Goal: Communication & Community: Answer question/provide support

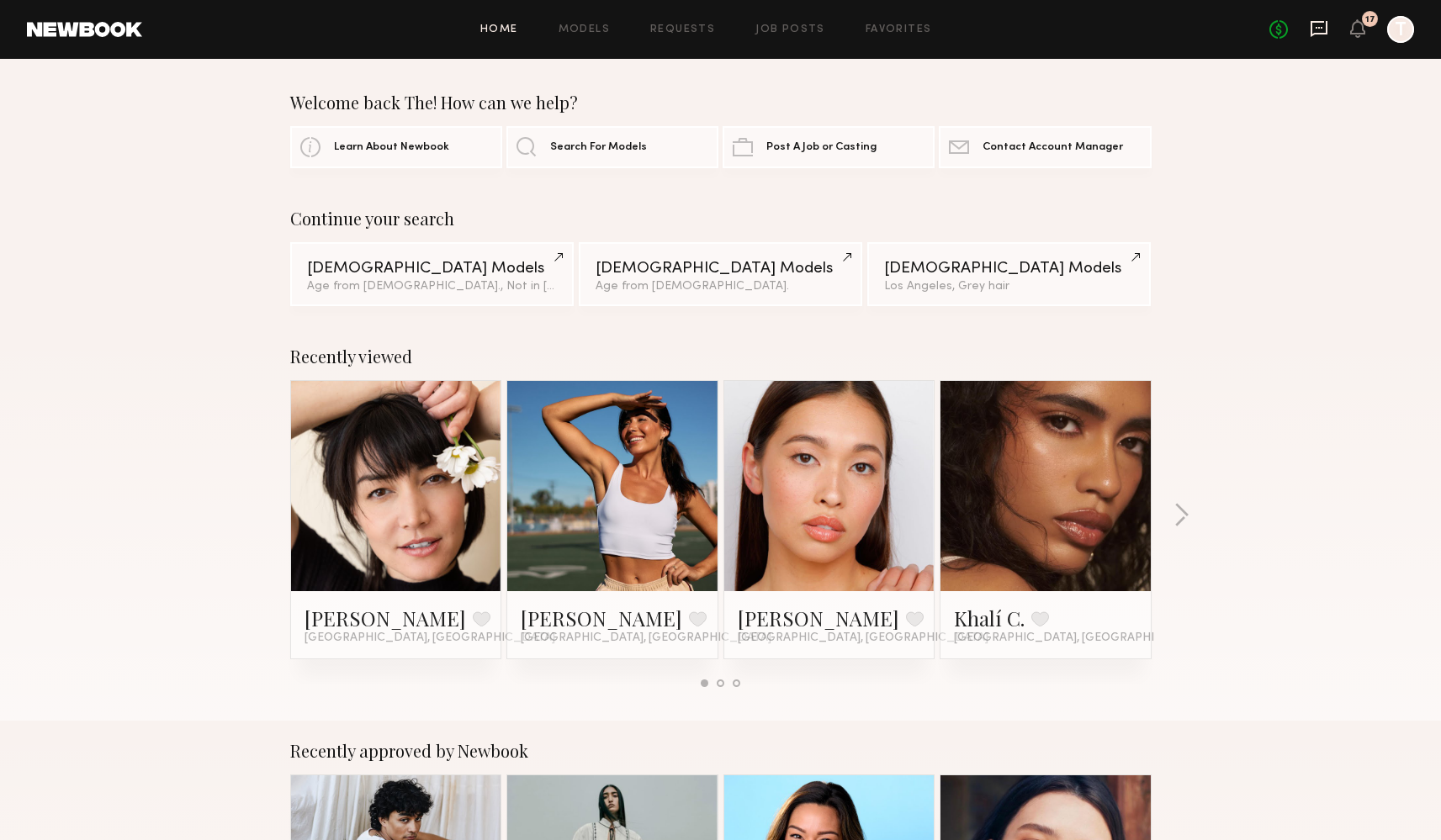
click at [1314, 29] on icon at bounding box center [1318, 28] width 18 height 18
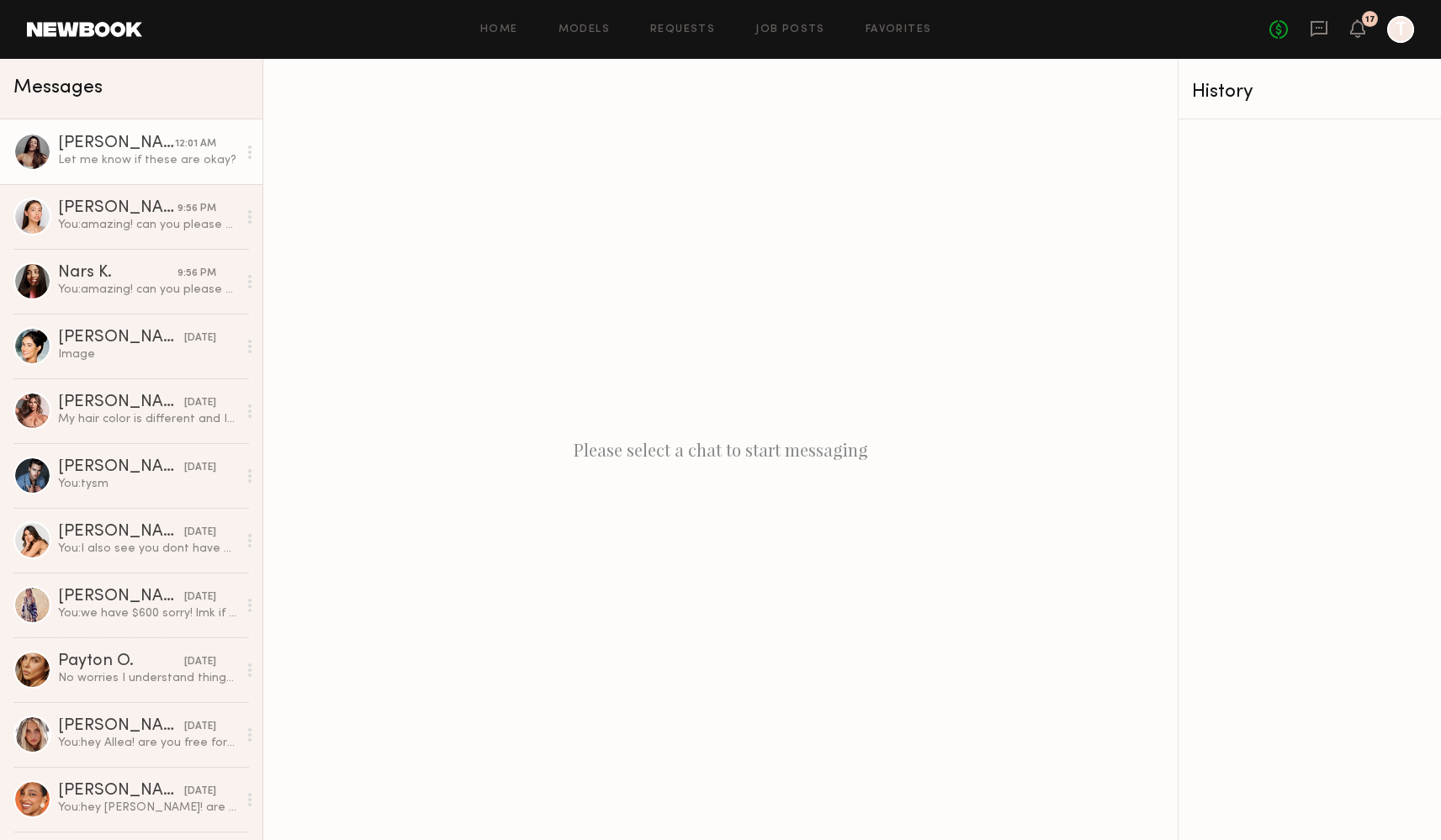
click at [110, 160] on div "Let me know if these are okay?" at bounding box center [148, 160] width 179 height 16
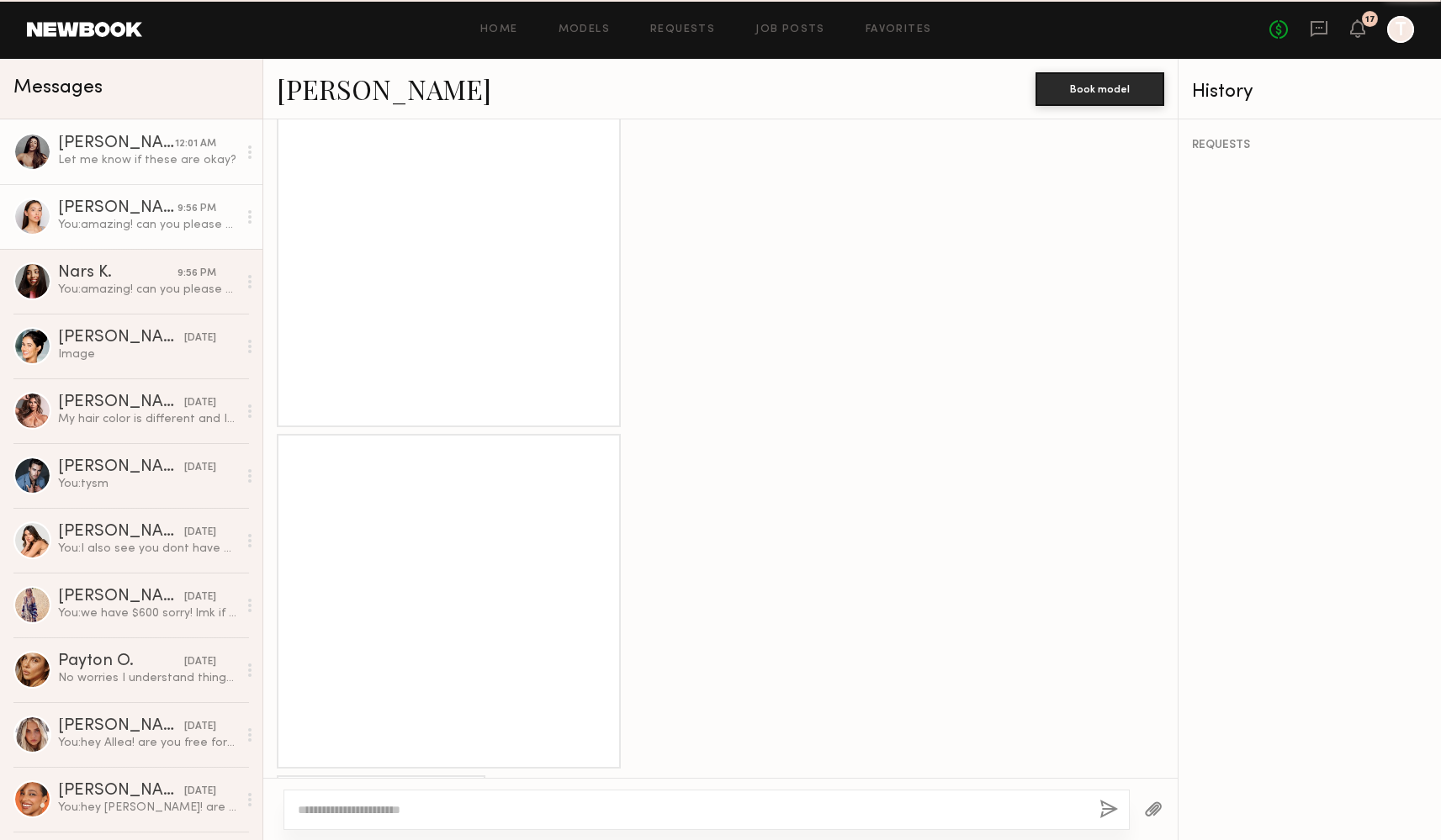
scroll to position [1626, 0]
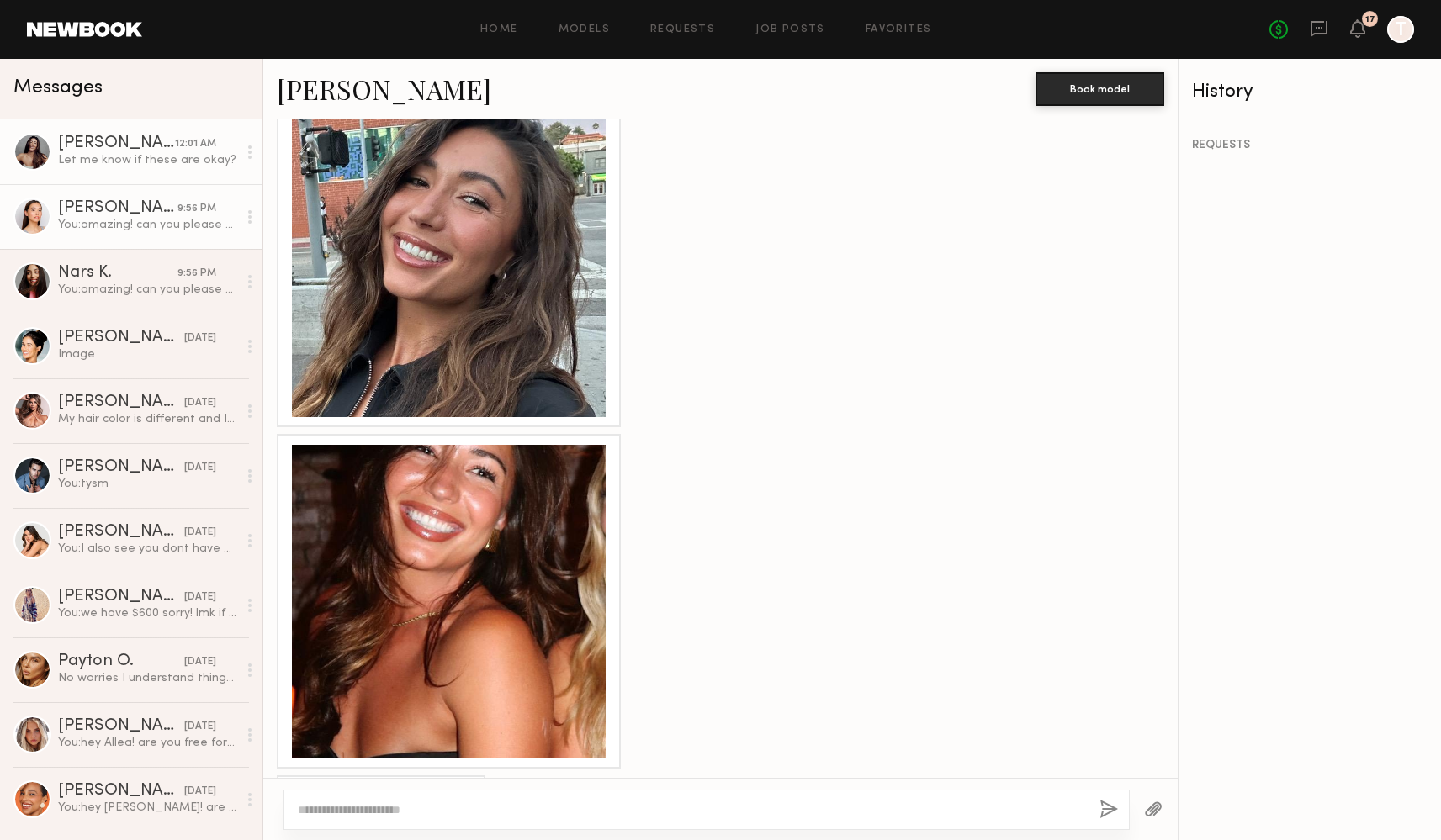
click at [105, 206] on div "Mariko M." at bounding box center [117, 209] width 119 height 17
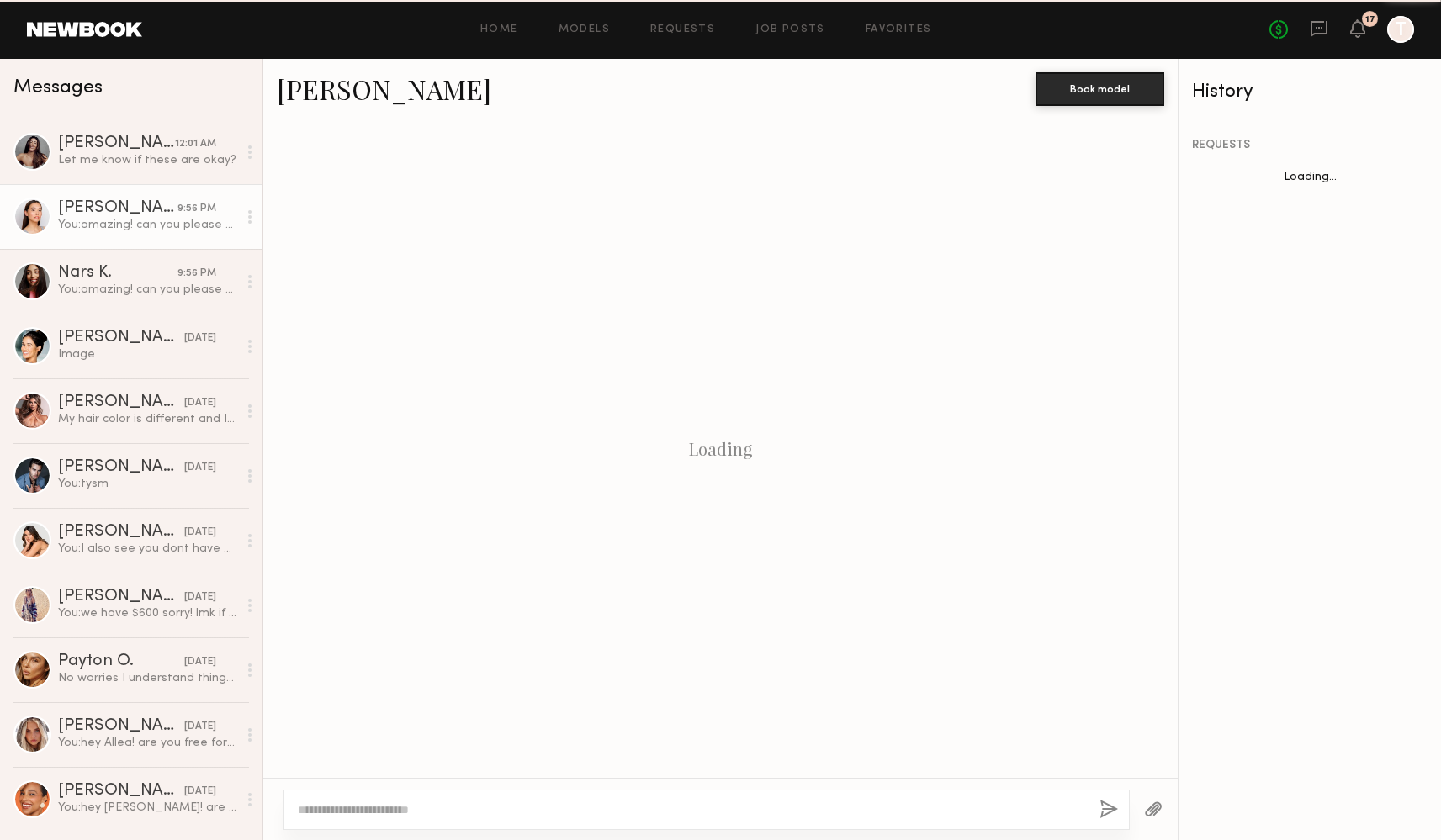
scroll to position [1418, 0]
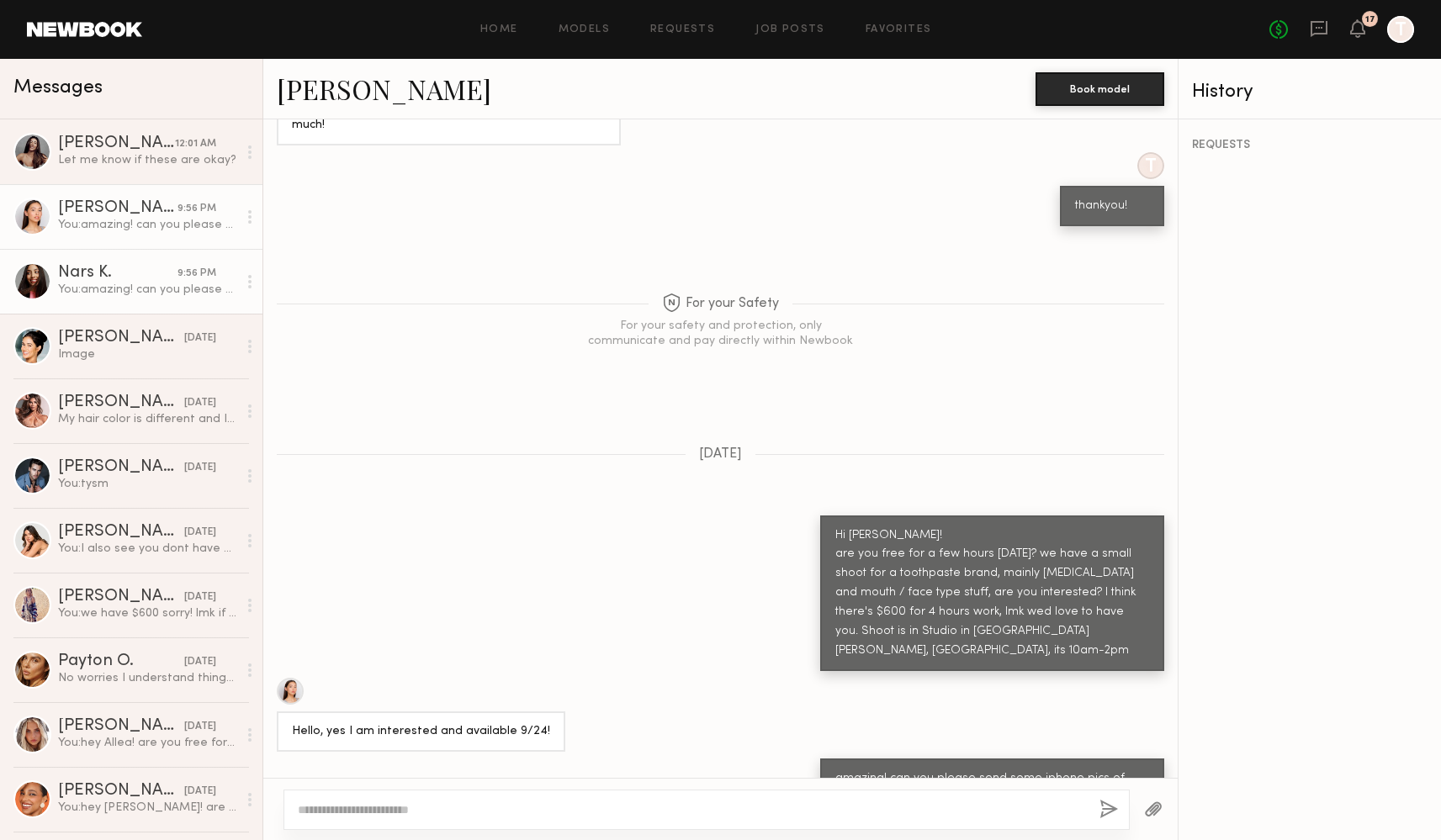
click at [118, 283] on div "You: amazing! can you please send some iphone pics of your mouth / smile / teet…" at bounding box center [148, 290] width 179 height 16
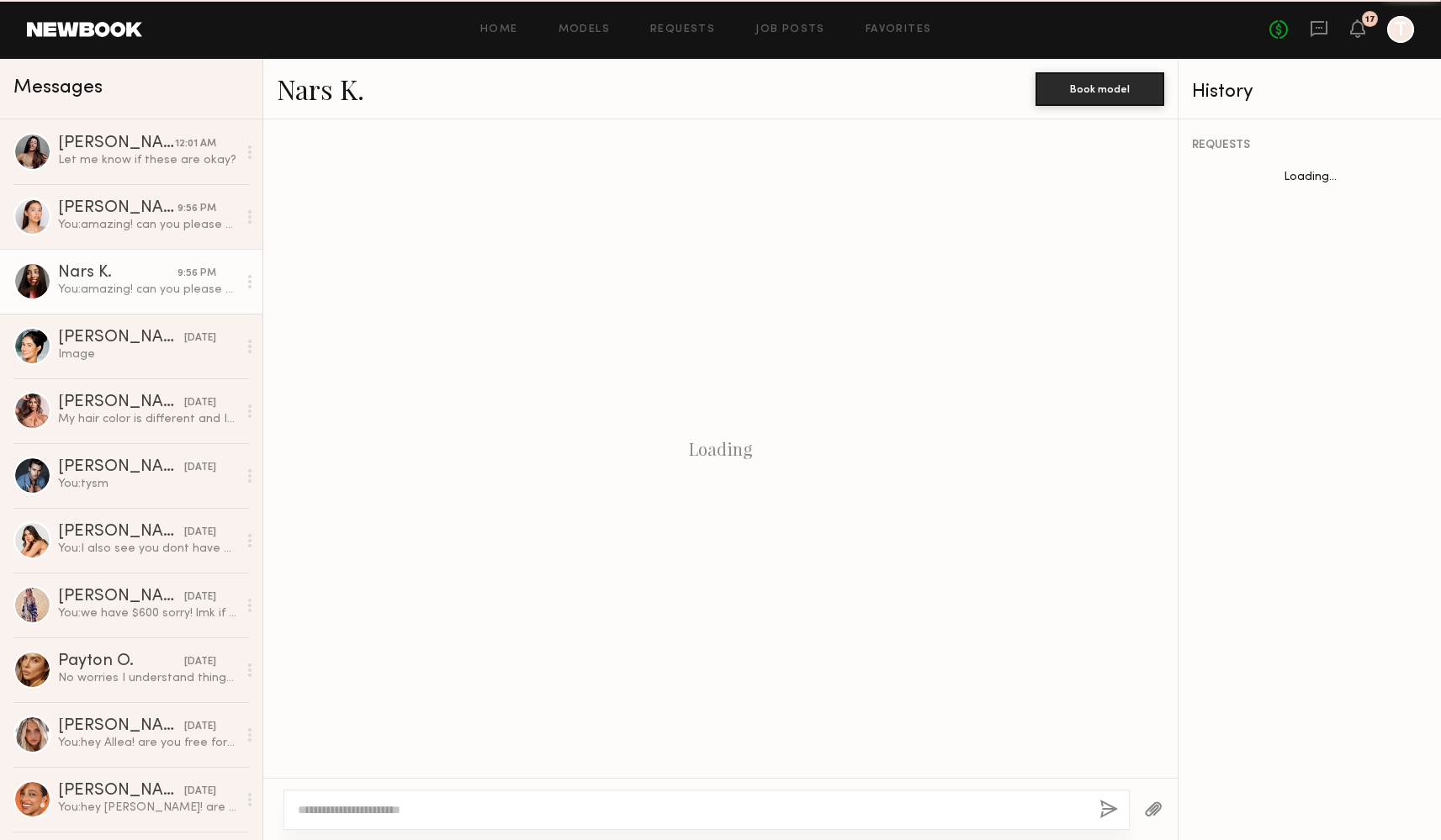
scroll to position [310, 0]
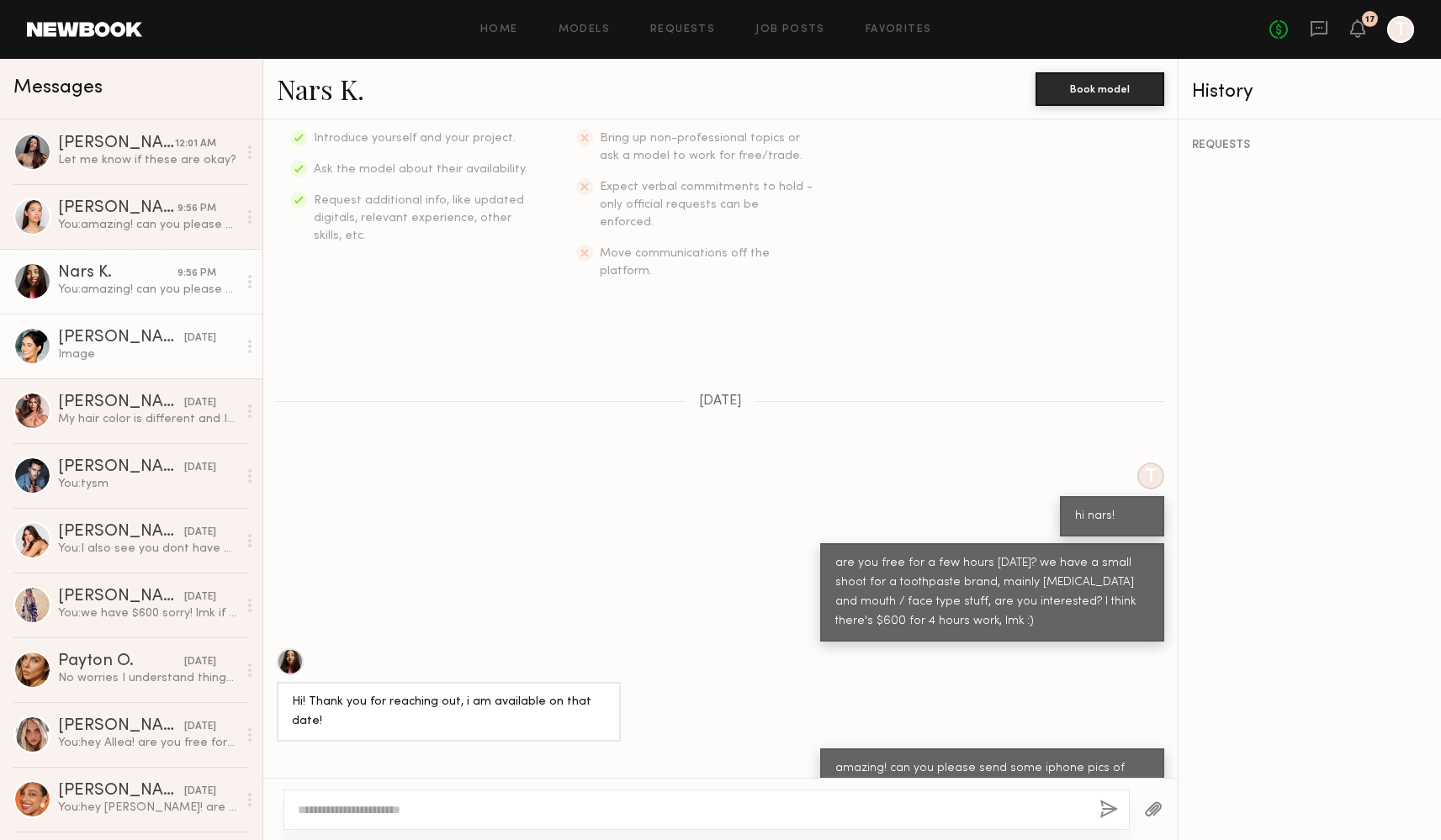
click at [113, 348] on div "Image" at bounding box center [148, 354] width 179 height 16
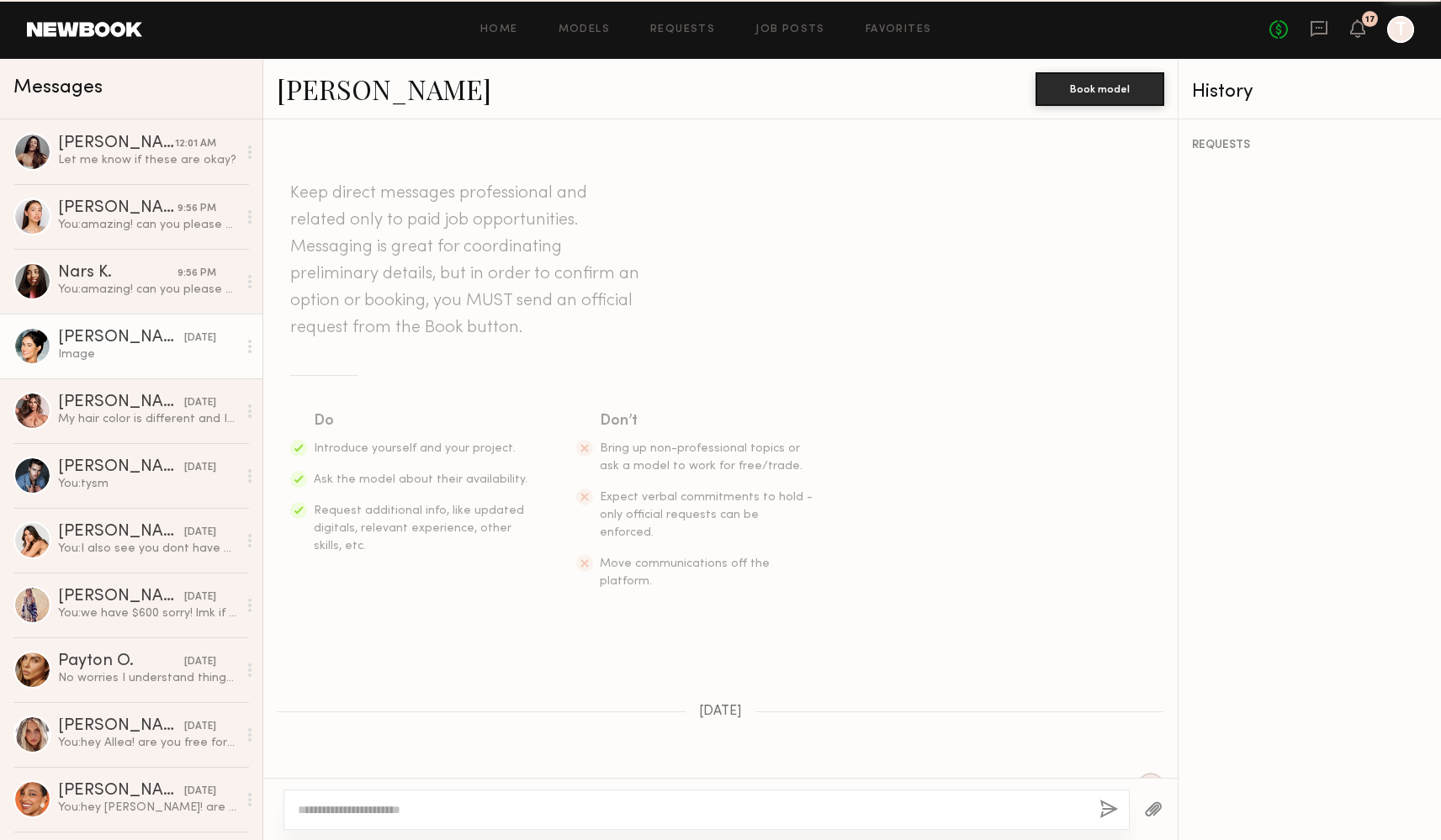
scroll to position [1651, 0]
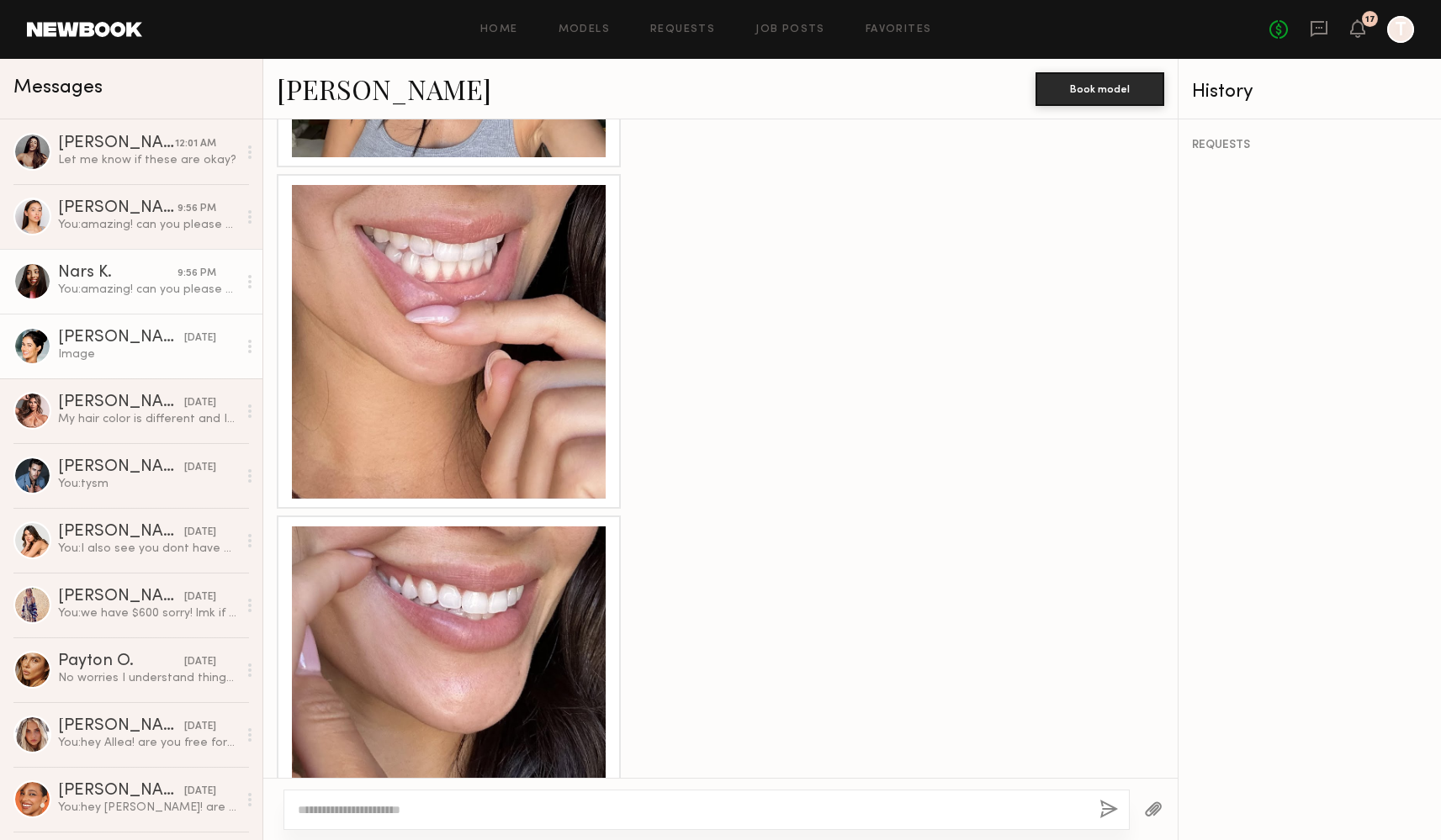
click at [93, 304] on link "Nars K. 9:56 PM You: amazing! can you please send some iphone pics of your mout…" at bounding box center [131, 281] width 262 height 65
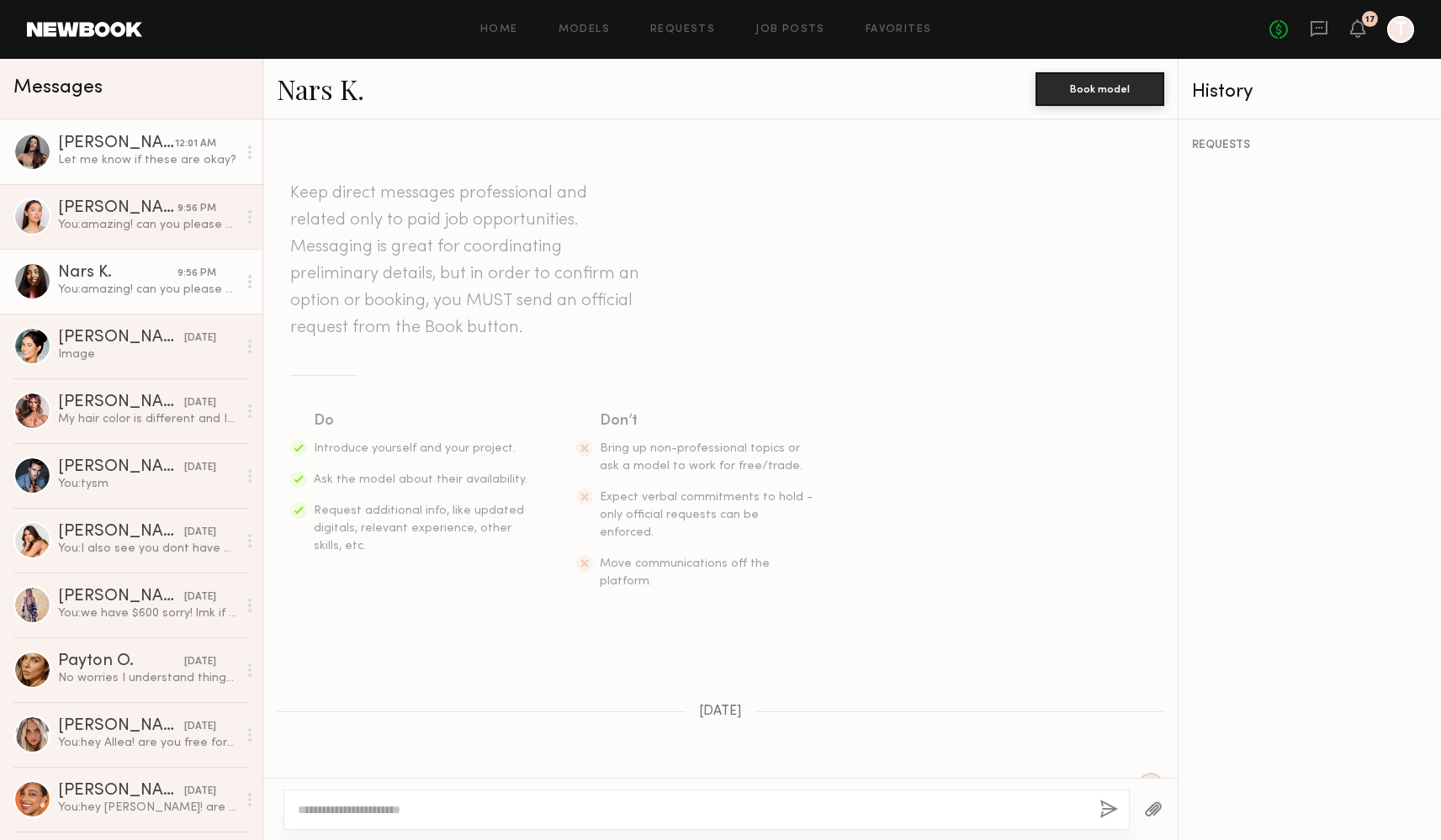
click at [153, 156] on div "Let me know if these are okay?" at bounding box center [148, 160] width 179 height 16
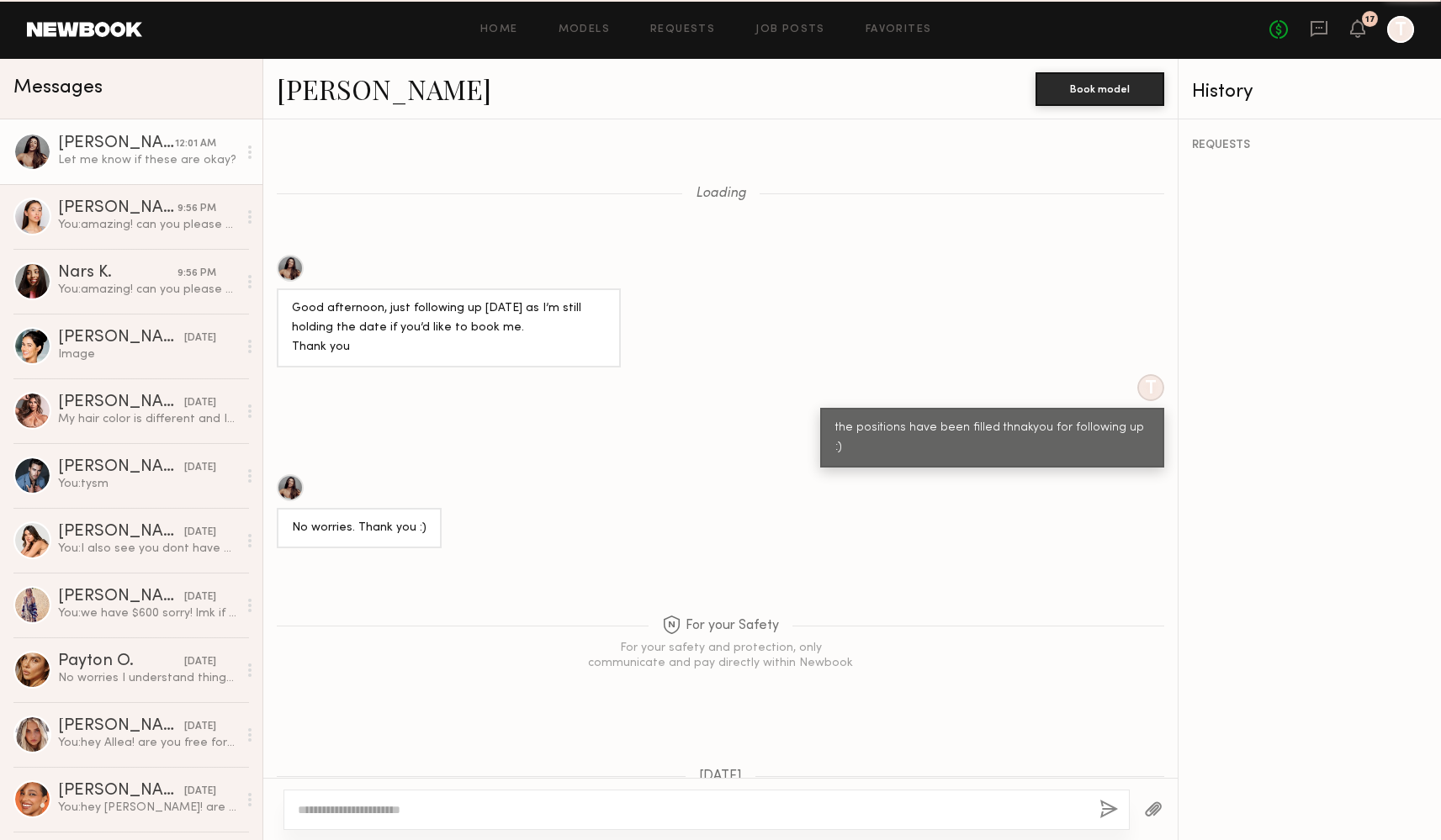
scroll to position [1626, 0]
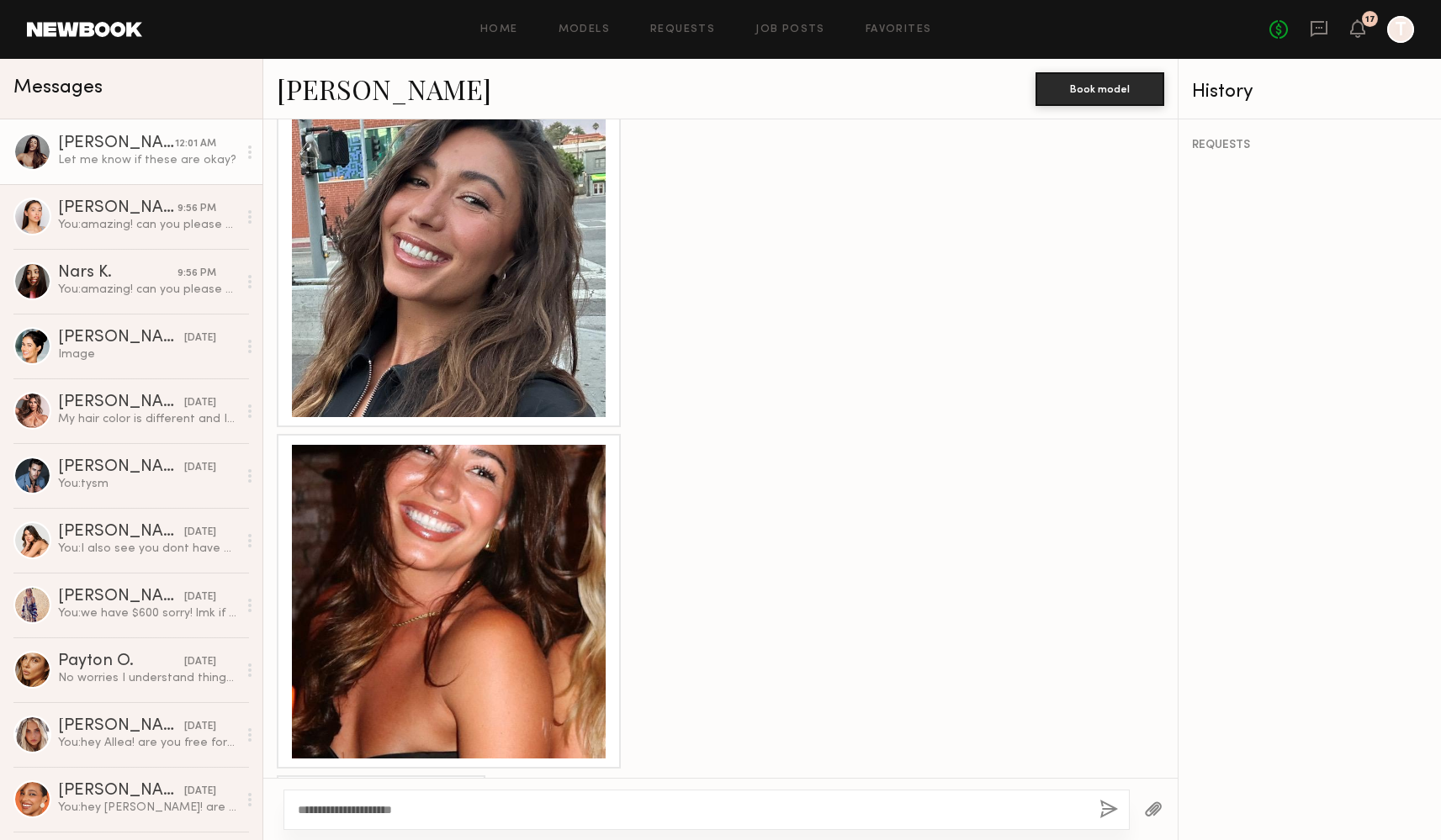
type textarea "**********"
click at [1103, 810] on button "button" at bounding box center [1108, 810] width 18 height 21
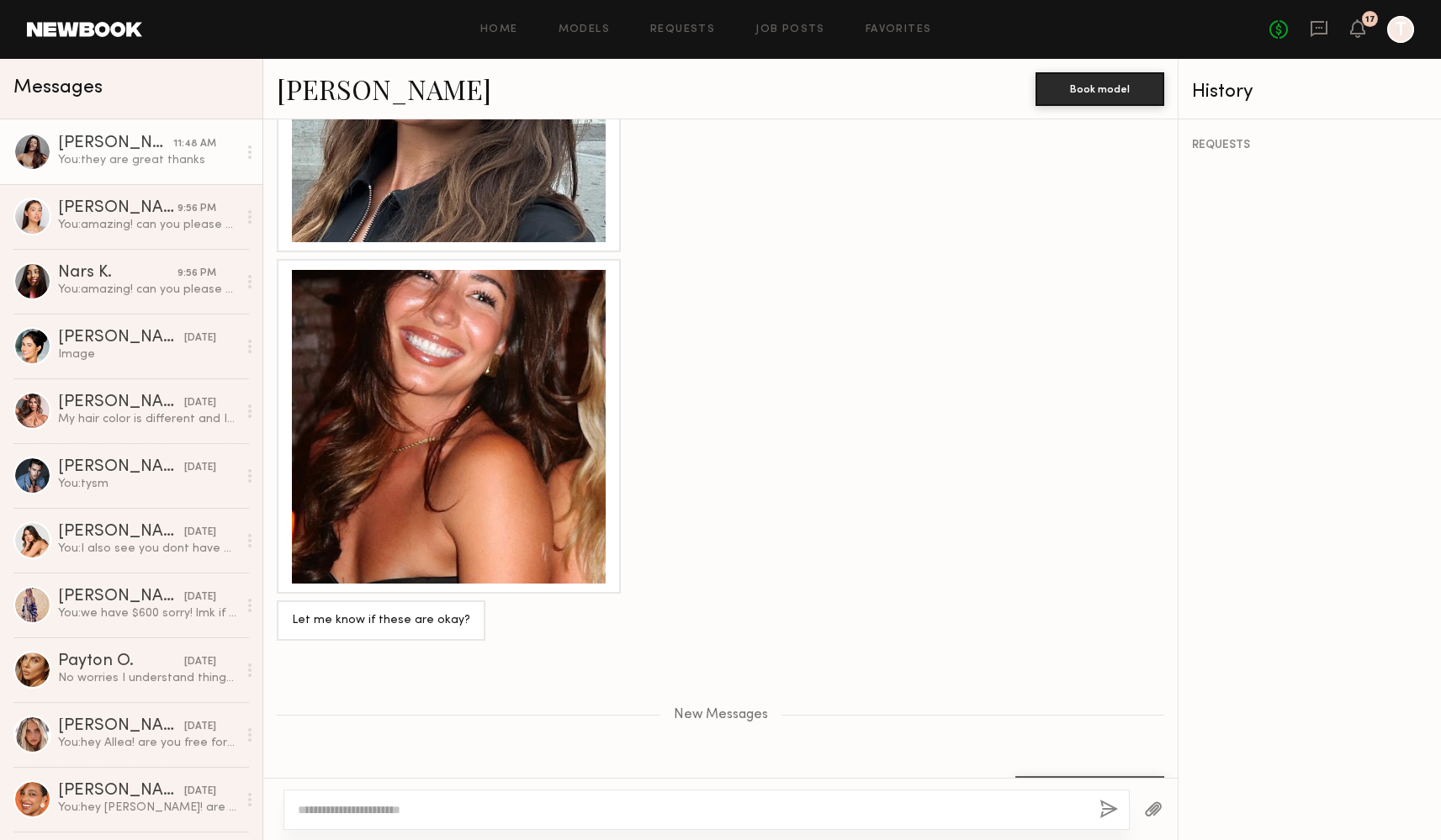
click at [305, 83] on link "Elke K." at bounding box center [384, 89] width 215 height 36
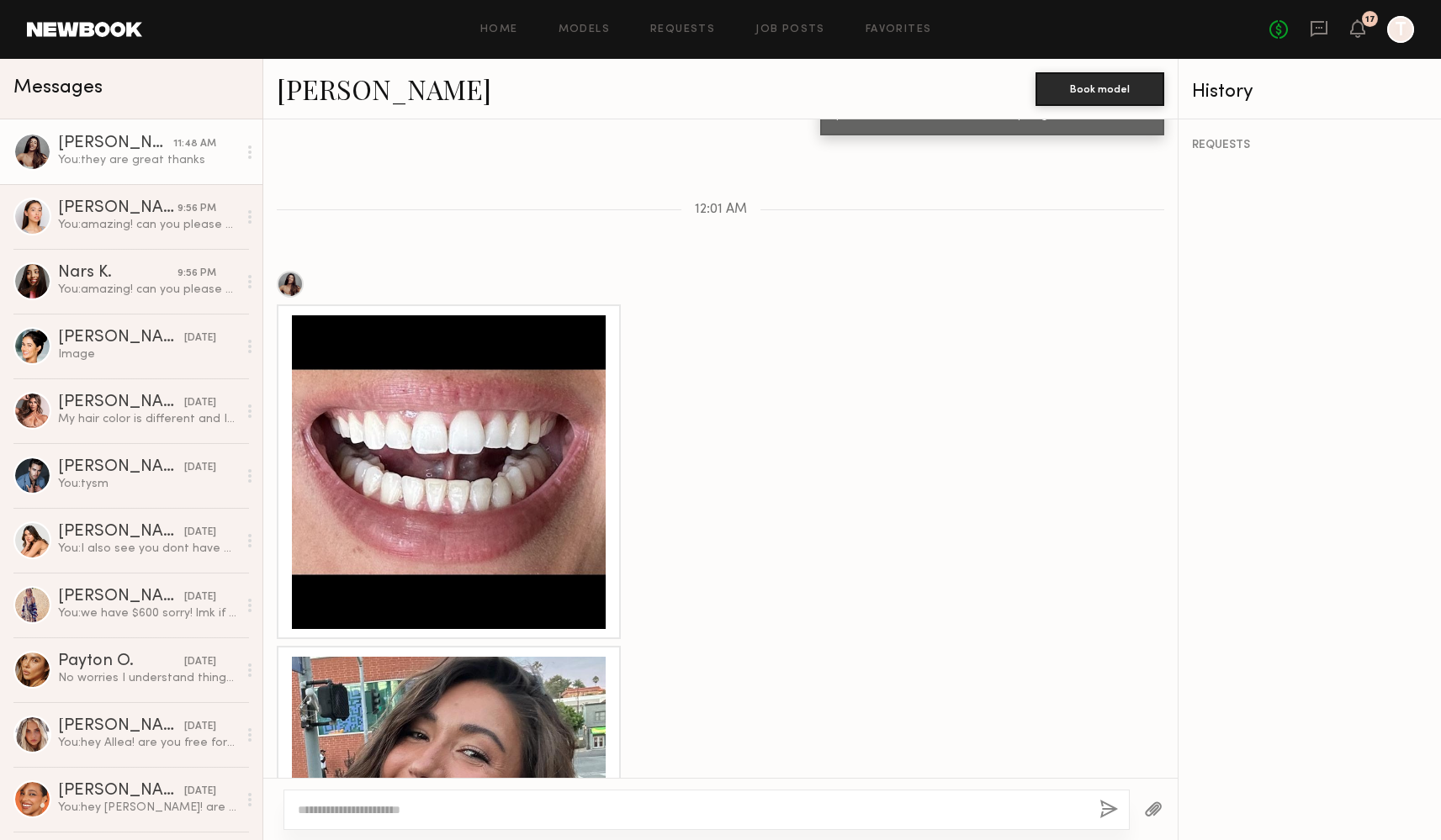
scroll to position [1076, 0]
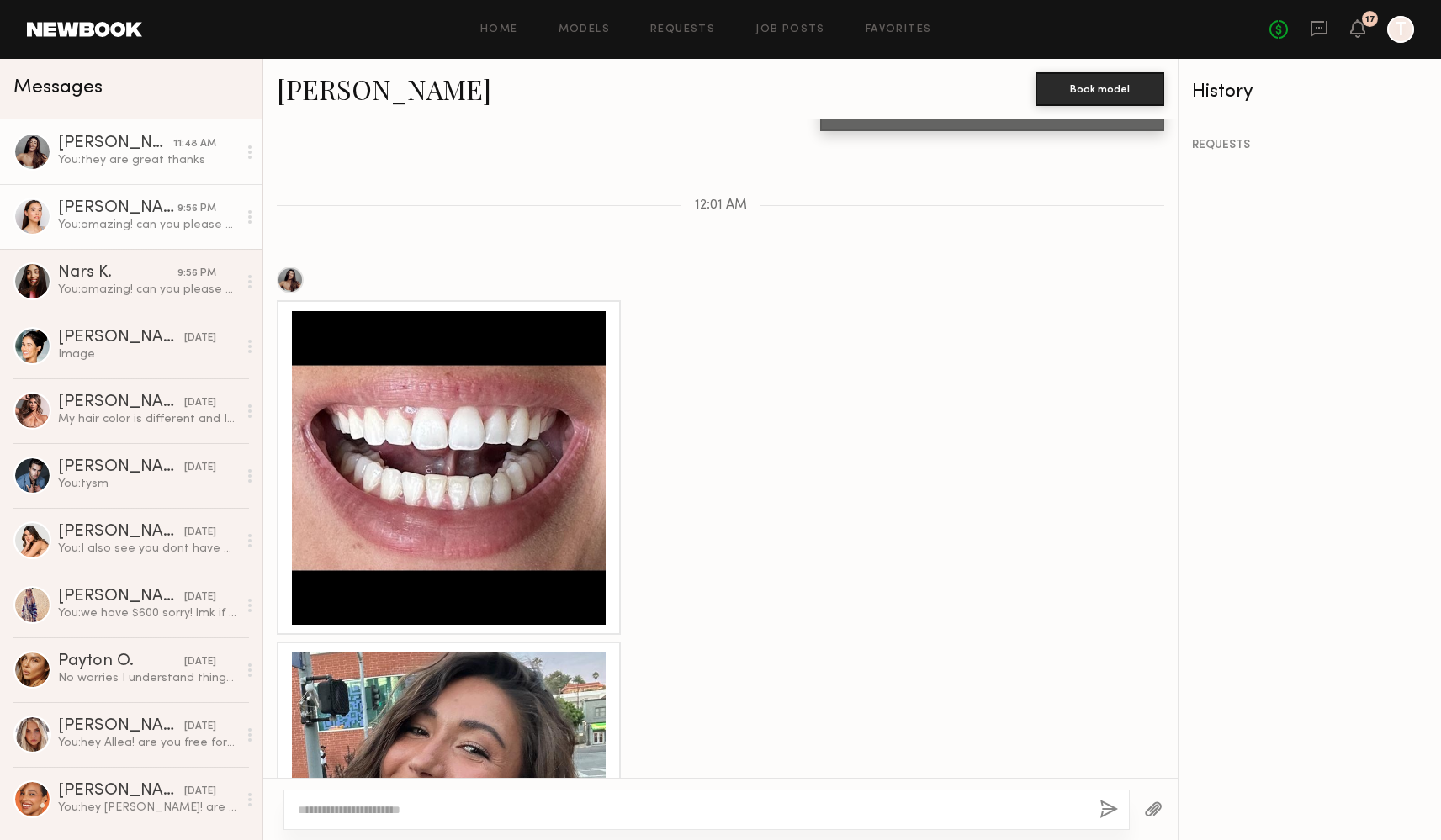
click at [94, 230] on div "You: amazing! can you please send some iphone pics of your mouth / smile / teet…" at bounding box center [148, 225] width 179 height 16
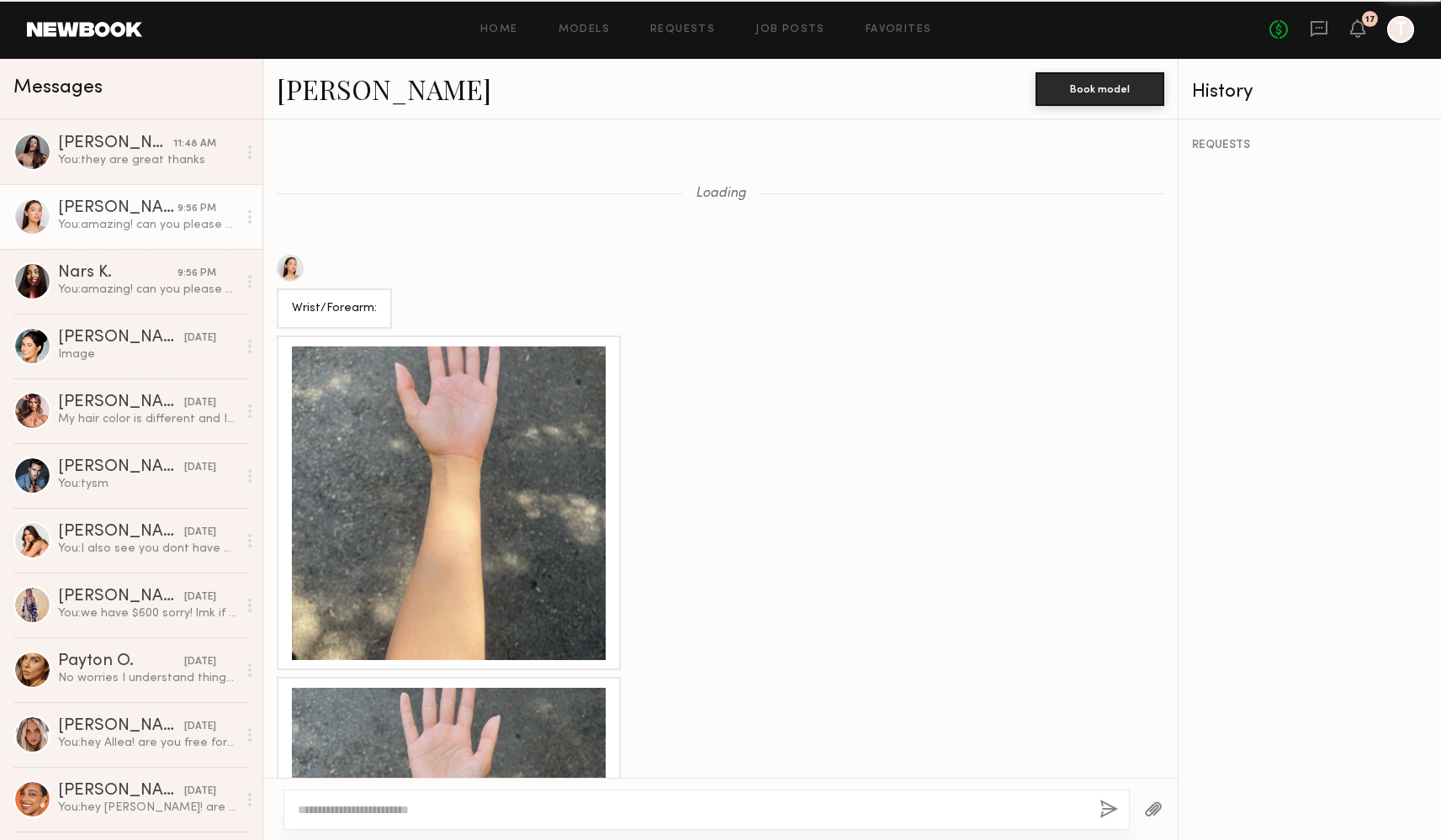
scroll to position [1418, 0]
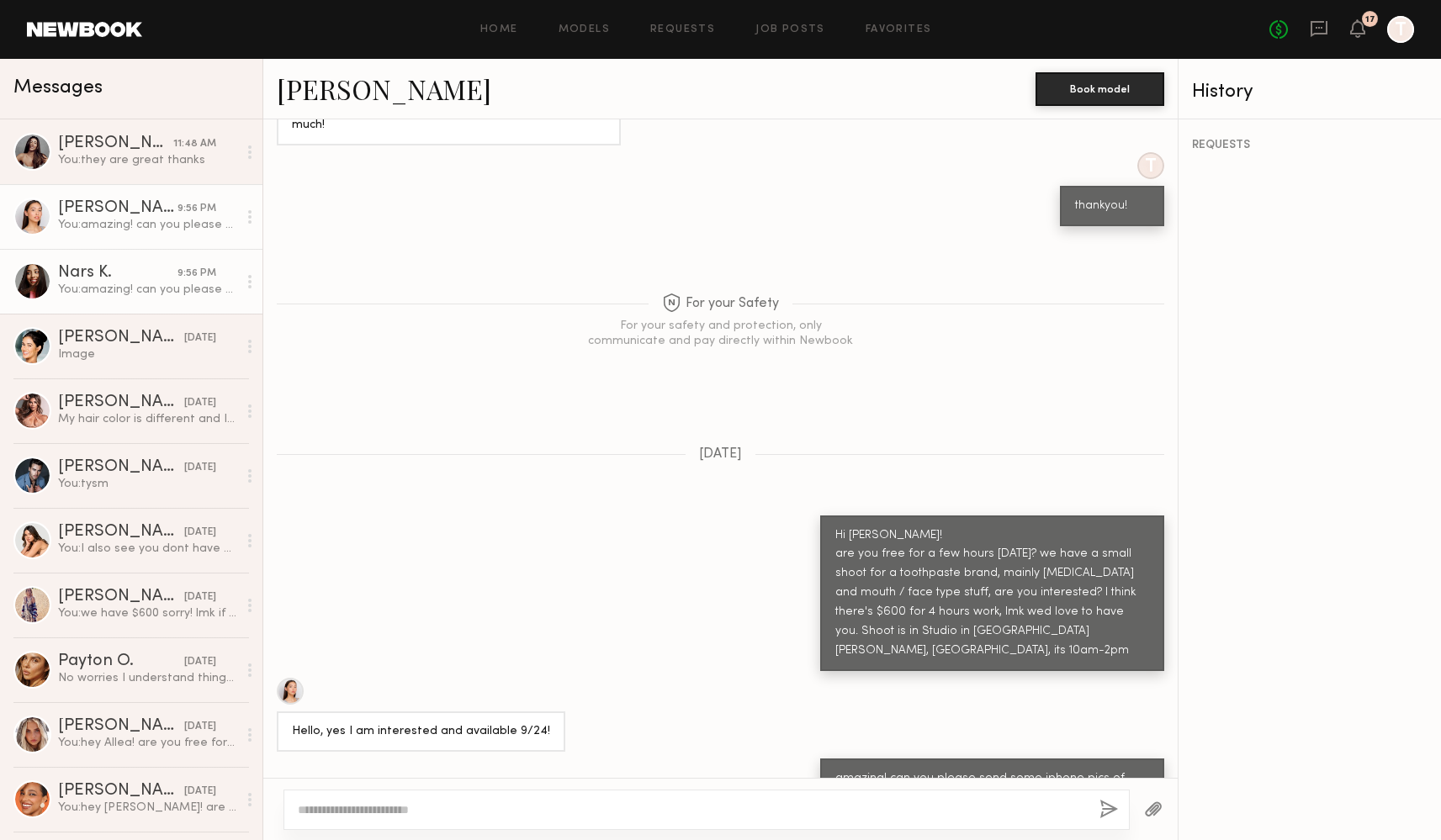
click at [88, 286] on div "You: amazing! can you please send some iphone pics of your mouth / smile / teet…" at bounding box center [148, 290] width 179 height 16
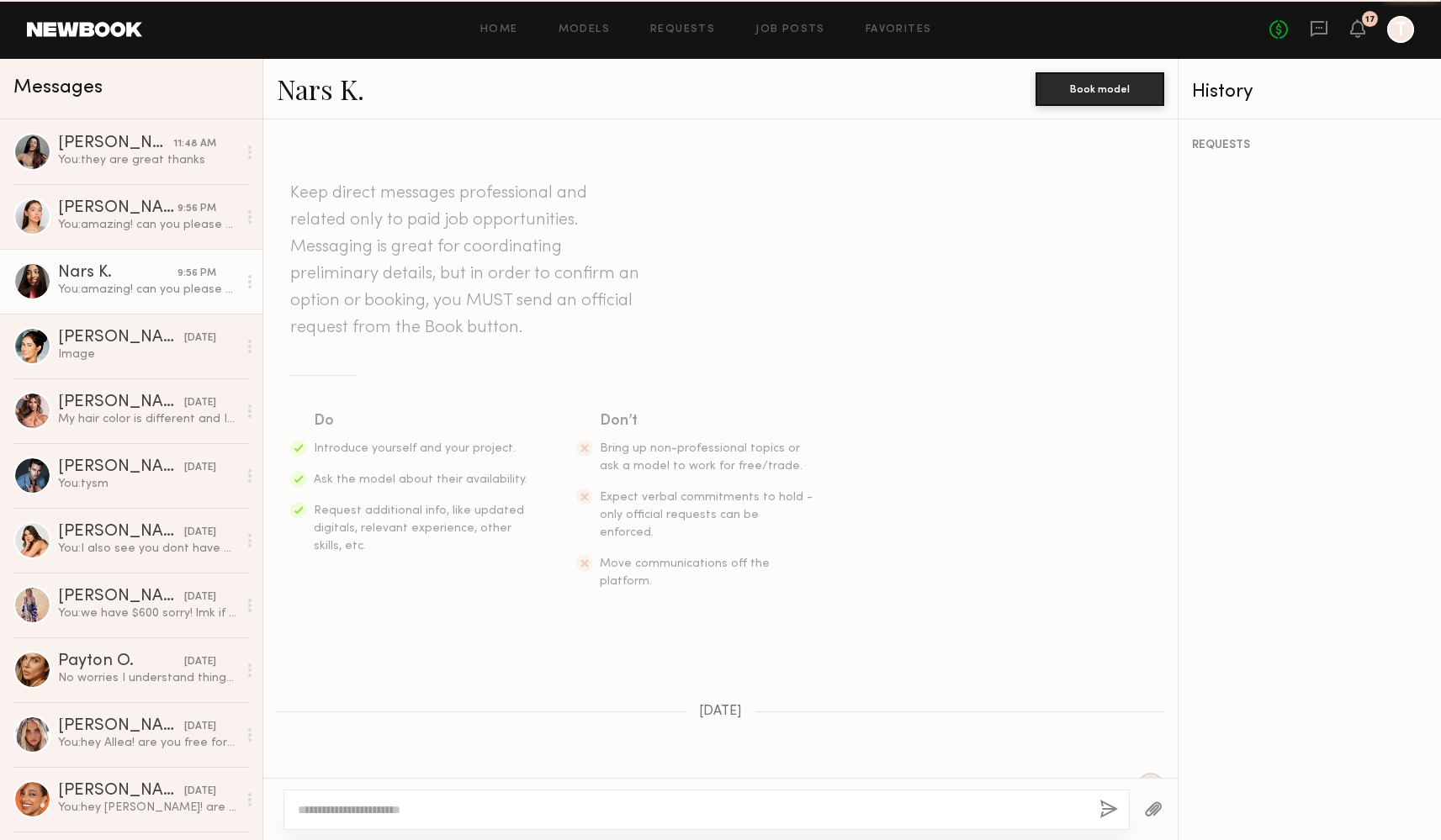
scroll to position [310, 0]
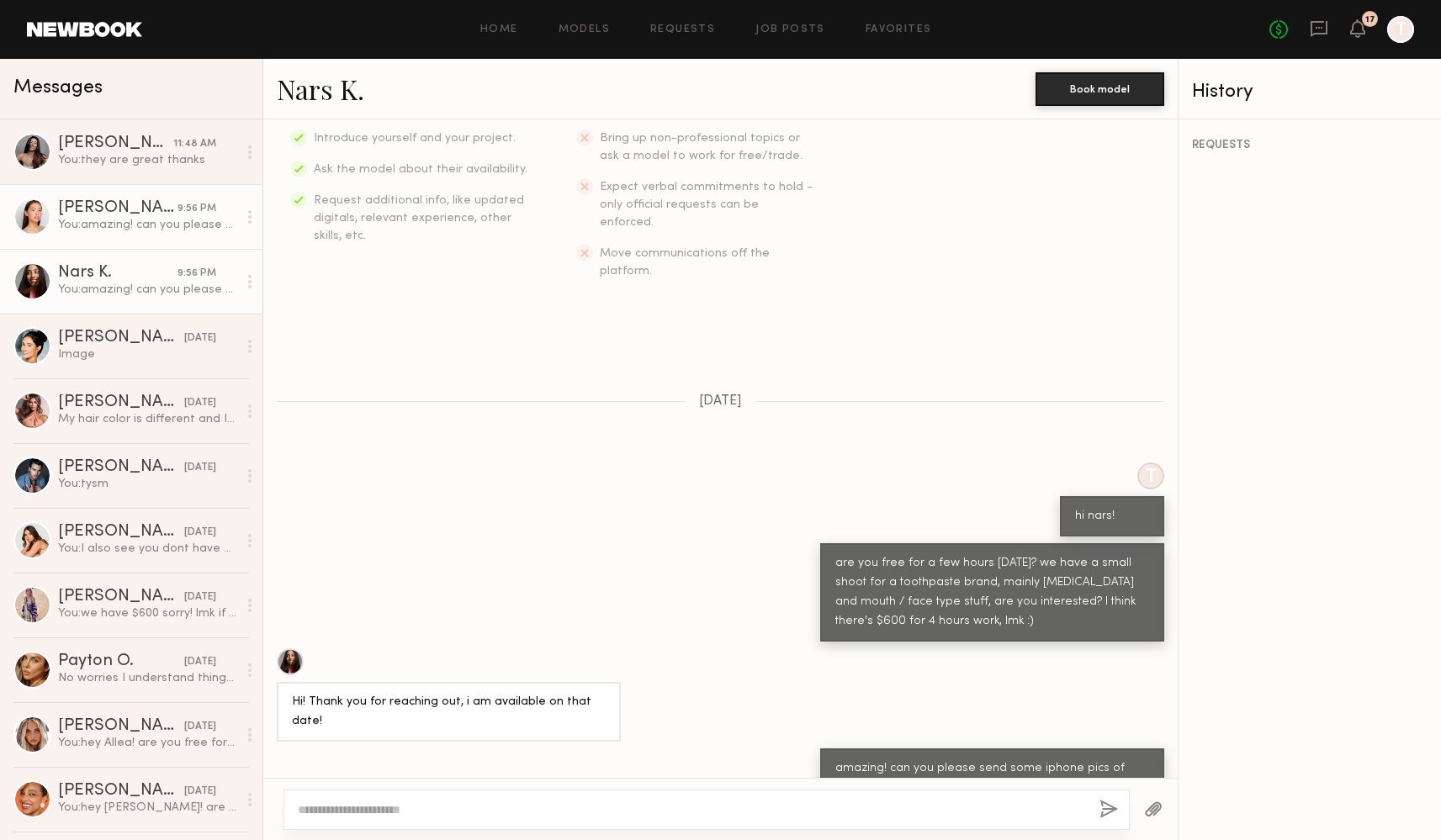
click at [100, 244] on link "Mariko M. 9:56 PM You: amazing! can you please send some iphone pics of your mo…" at bounding box center [131, 216] width 262 height 65
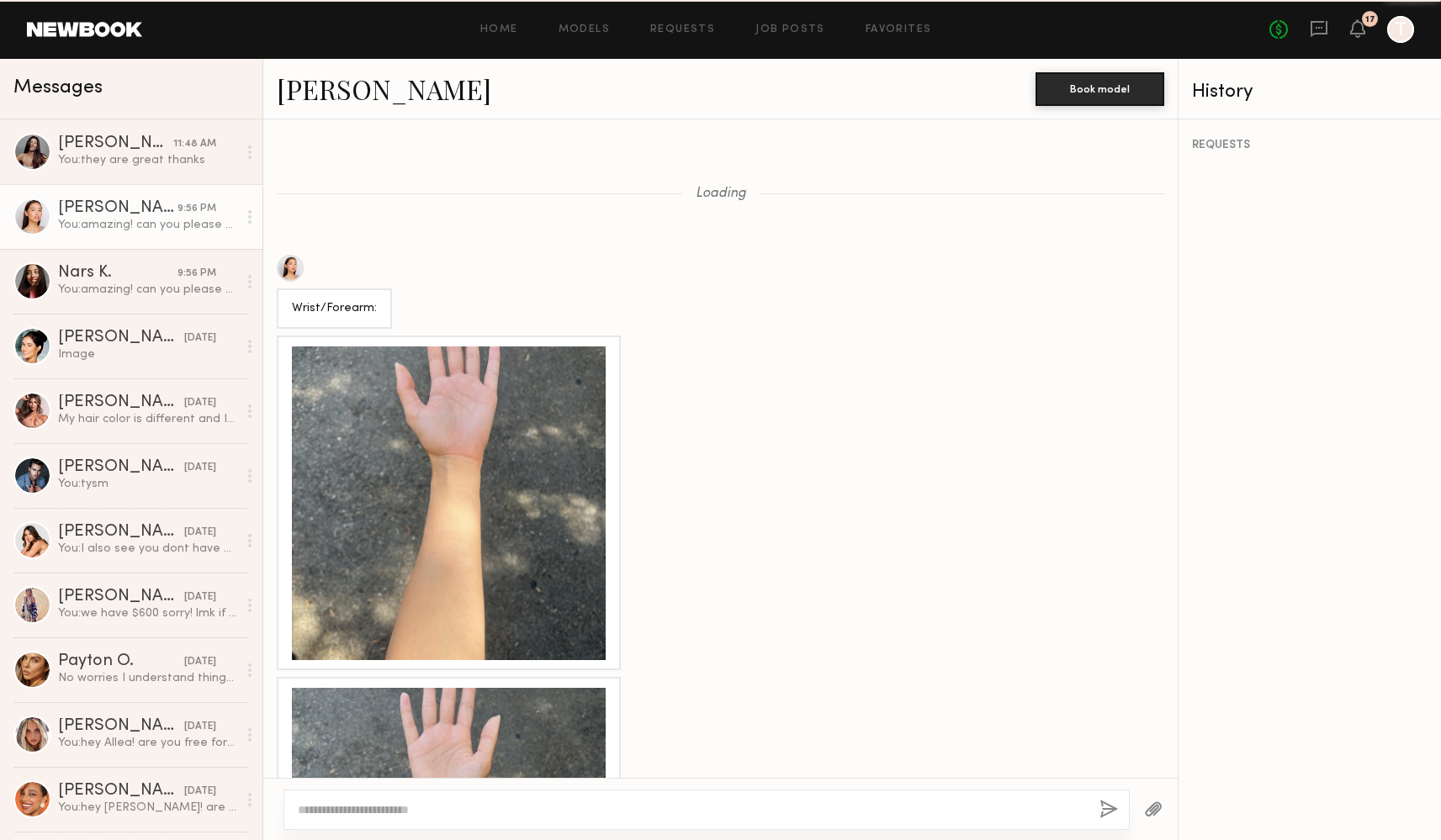
scroll to position [1418, 0]
